Goal: Information Seeking & Learning: Check status

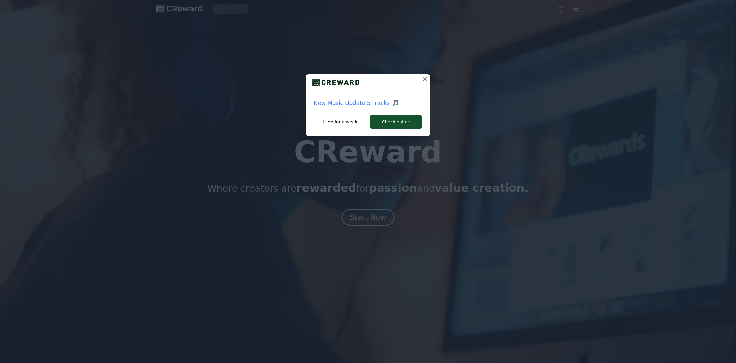
click at [425, 77] on icon at bounding box center [424, 78] width 7 height 7
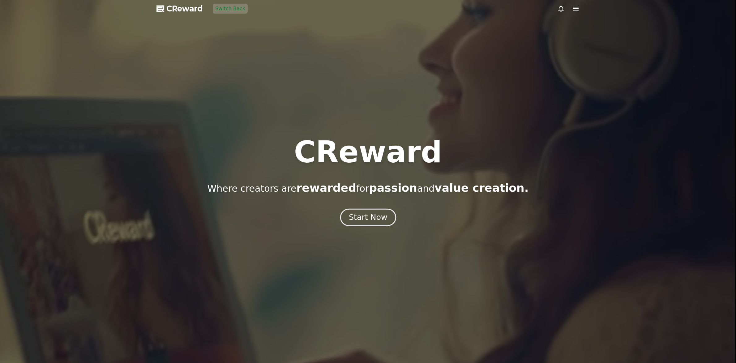
click at [370, 224] on button "Start Now" at bounding box center [368, 218] width 56 height 18
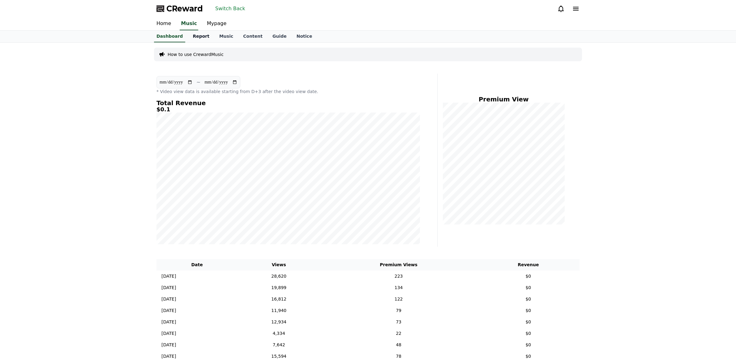
click at [196, 35] on link "Report" at bounding box center [201, 37] width 27 height 12
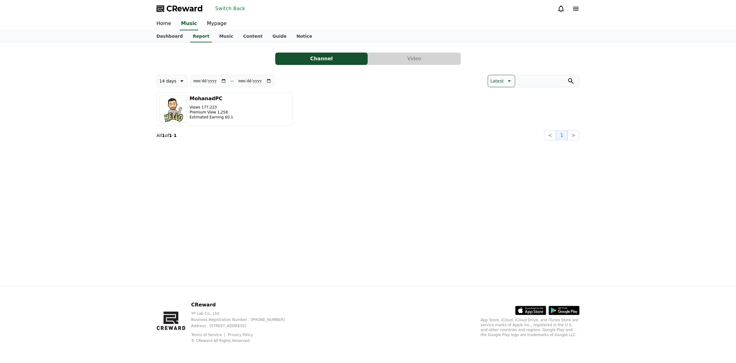
click at [239, 128] on div "**********" at bounding box center [367, 108] width 423 height 66
click at [232, 115] on button "MohanadPC Views 177,223 Premium View 1,258 Estimated Earning $0.1" at bounding box center [224, 108] width 136 height 33
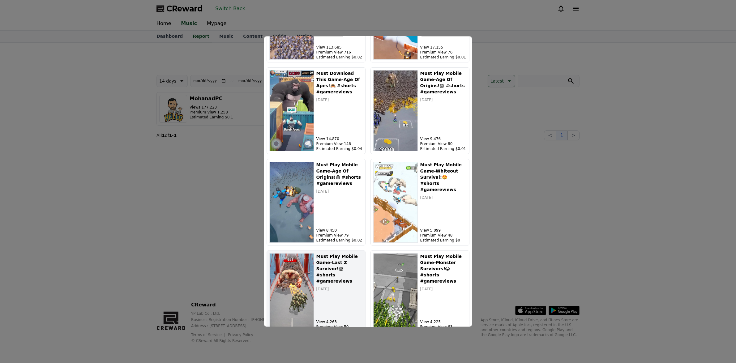
scroll to position [290, 0]
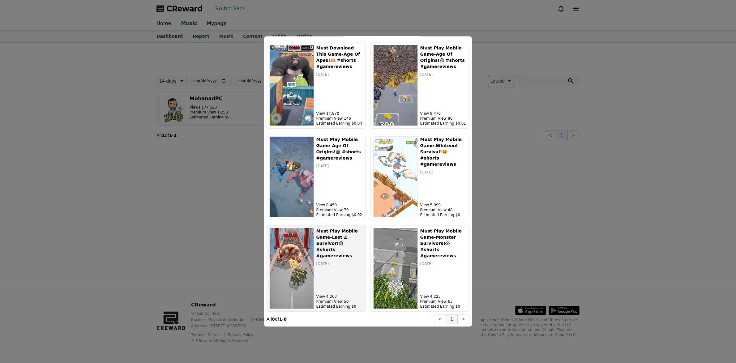
click at [341, 265] on div "Must Play Mobile Game-Last Z Survivor!😱 #shorts #gamereviews [DATE] View 4,263 …" at bounding box center [339, 268] width 46 height 81
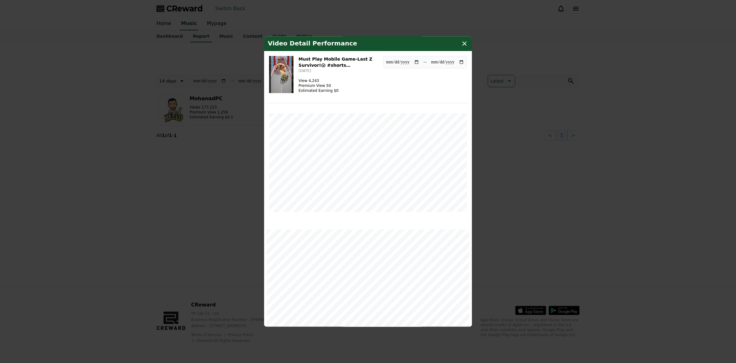
click at [464, 47] on icon "modal" at bounding box center [464, 43] width 7 height 7
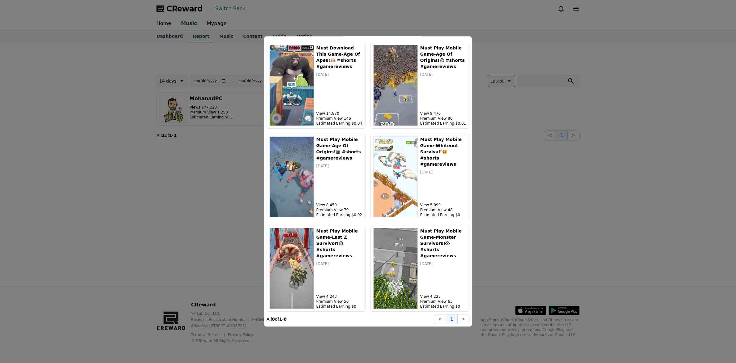
click at [508, 37] on button "close modal" at bounding box center [368, 181] width 736 height 363
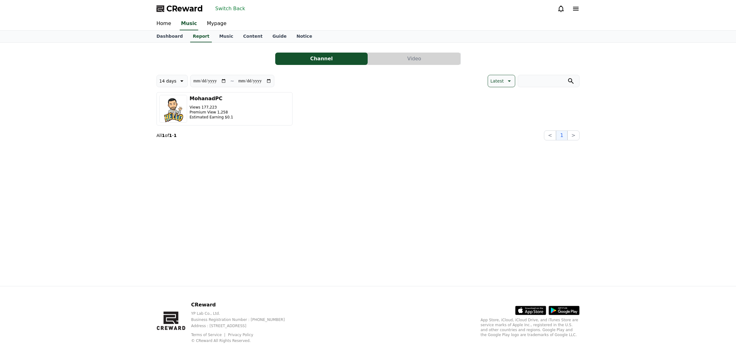
click at [413, 62] on button "Video" at bounding box center [414, 59] width 92 height 12
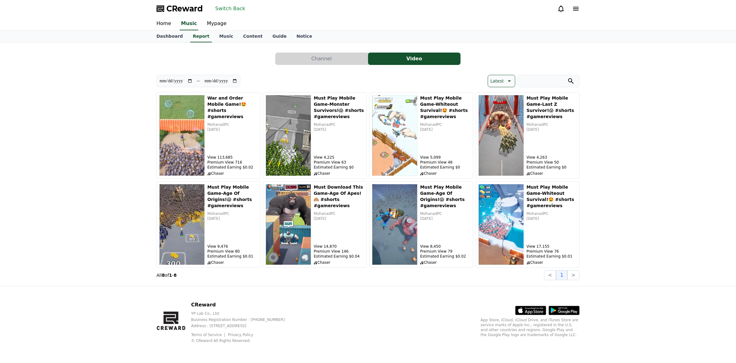
click at [503, 78] on p "Latest" at bounding box center [496, 81] width 13 height 9
click at [507, 133] on button "User Revenue" at bounding box center [506, 130] width 35 height 14
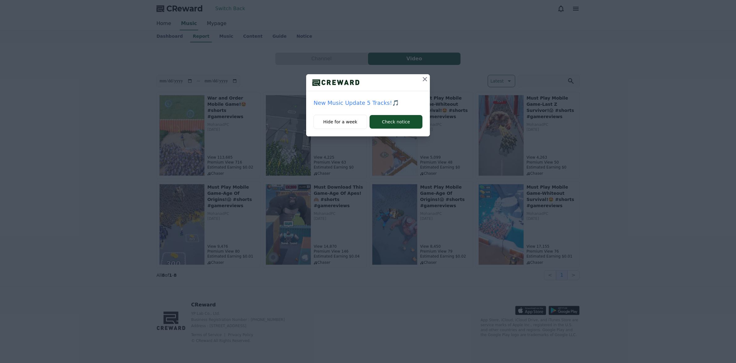
click at [422, 79] on icon at bounding box center [424, 78] width 7 height 7
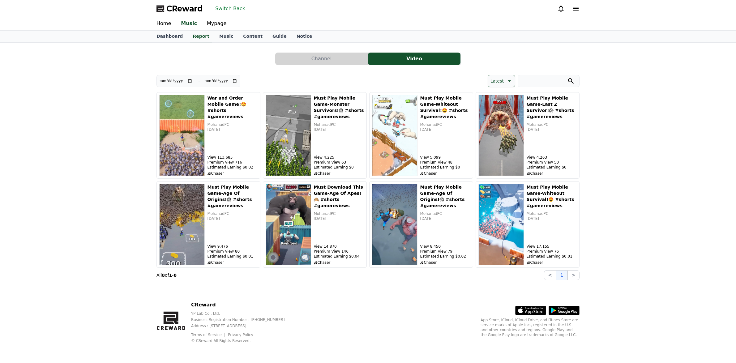
click at [503, 87] on button "Latest" at bounding box center [502, 81] width 28 height 12
click at [314, 75] on div "**********" at bounding box center [262, 81] width 212 height 12
click at [505, 80] on icon at bounding box center [508, 80] width 7 height 7
click at [511, 79] on icon at bounding box center [508, 80] width 7 height 7
click at [509, 79] on icon at bounding box center [508, 80] width 7 height 7
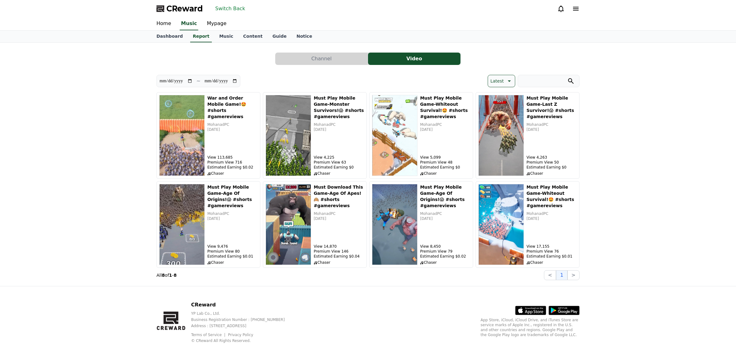
click at [494, 57] on div "Channel Video" at bounding box center [367, 59] width 423 height 12
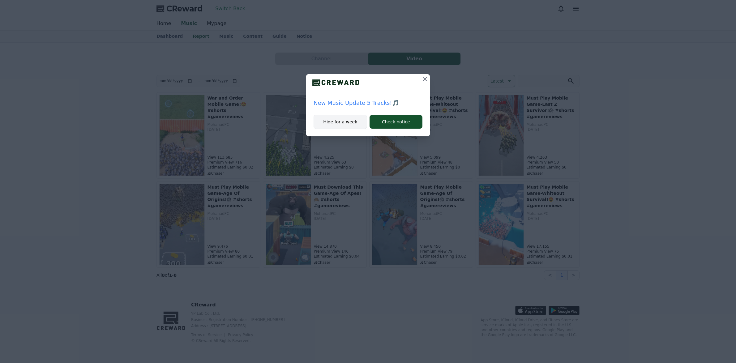
click at [352, 123] on button "Hide for a week" at bounding box center [340, 122] width 53 height 14
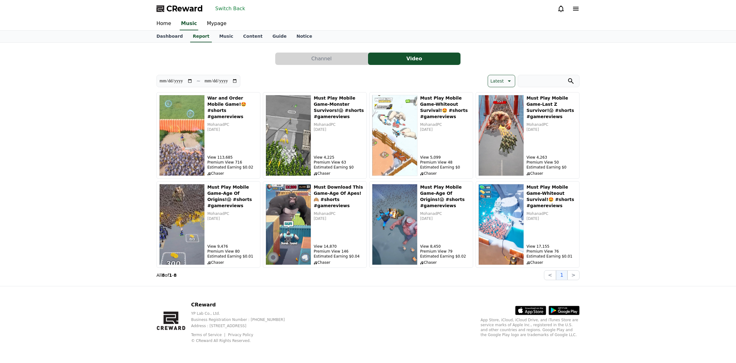
click at [503, 83] on p "Latest" at bounding box center [496, 81] width 13 height 9
click at [498, 128] on button "User Revenue" at bounding box center [506, 130] width 35 height 14
click at [618, 50] on div "**********" at bounding box center [368, 164] width 736 height 243
